Goal: Transaction & Acquisition: Obtain resource

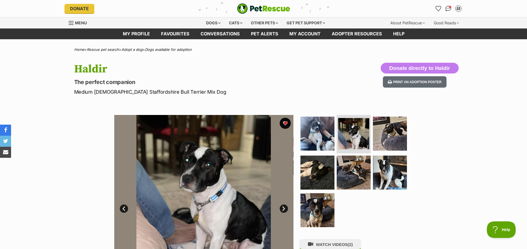
click at [284, 211] on link "Next" at bounding box center [284, 209] width 8 height 8
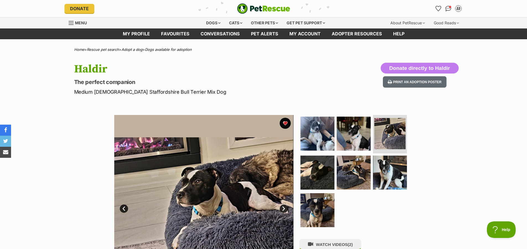
click at [284, 207] on link "Next" at bounding box center [284, 209] width 8 height 8
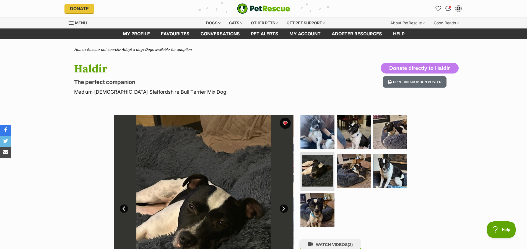
click at [284, 207] on link "Next" at bounding box center [284, 209] width 8 height 8
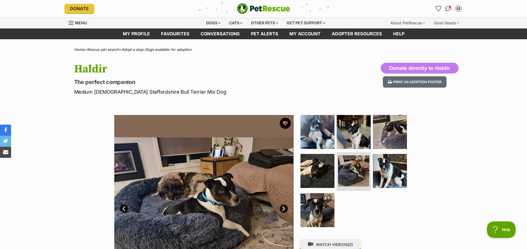
click at [284, 207] on link "Next" at bounding box center [284, 209] width 8 height 8
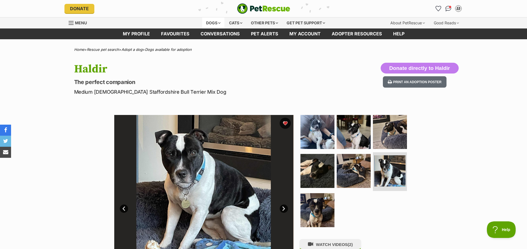
click at [215, 23] on div "Dogs" at bounding box center [213, 22] width 22 height 11
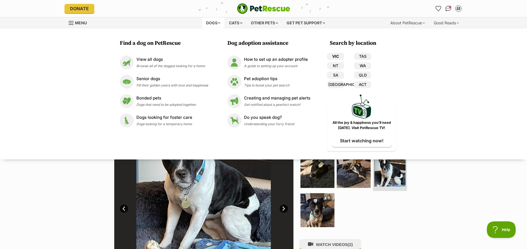
click at [337, 56] on link "VIC" at bounding box center [335, 56] width 17 height 7
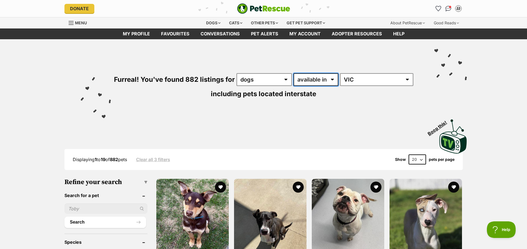
click at [328, 81] on select "available in located in" at bounding box center [316, 79] width 45 height 13
select select "disabled"
click at [294, 73] on select "available in located in" at bounding box center [316, 79] width 45 height 13
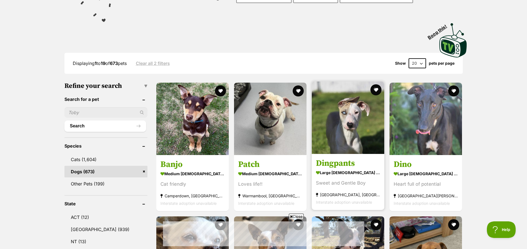
click at [342, 179] on section "large male Dog Sweet and Gentle Boy St Albans, VIC Interstate adoption unavaila…" at bounding box center [348, 187] width 64 height 37
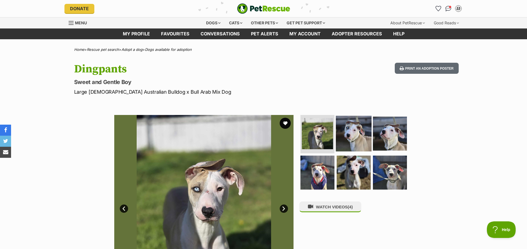
click at [350, 135] on img at bounding box center [354, 134] width 36 height 36
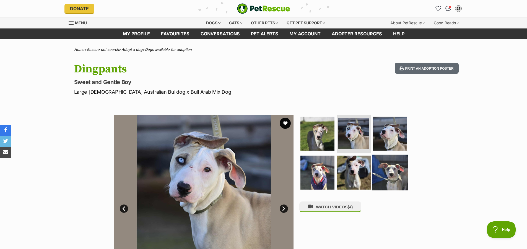
click at [391, 175] on img at bounding box center [390, 173] width 36 height 36
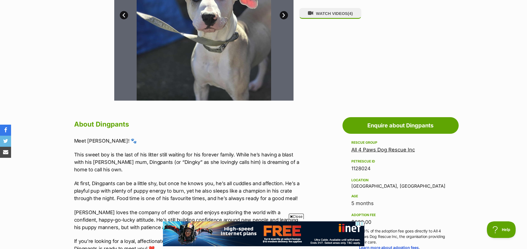
scroll to position [221, 0]
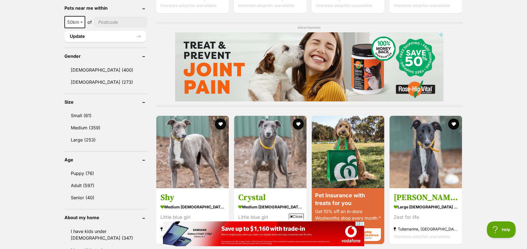
scroll to position [470, 0]
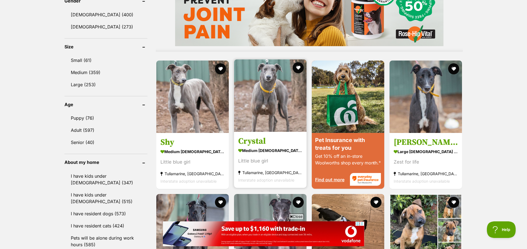
click at [257, 142] on h3 "Crystal" at bounding box center [270, 141] width 64 height 11
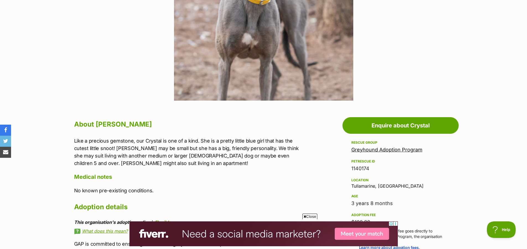
scroll to position [249, 0]
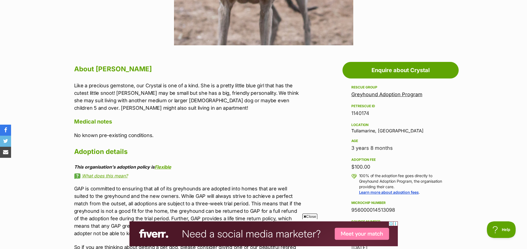
click at [408, 94] on link "Greyhound Adoption Program" at bounding box center [386, 95] width 71 height 6
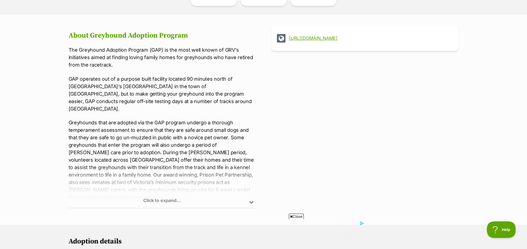
scroll to position [221, 0]
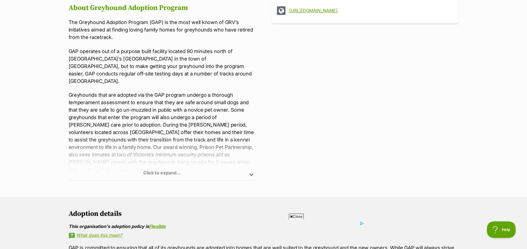
click at [162, 171] on div "Click to expand..." at bounding box center [162, 158] width 187 height 43
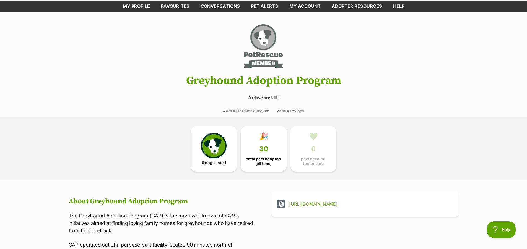
scroll to position [0, 0]
